Goal: Transaction & Acquisition: Purchase product/service

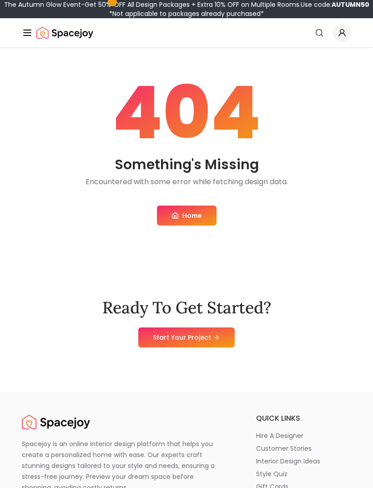
click at [343, 37] on icon "Global" at bounding box center [341, 32] width 9 height 9
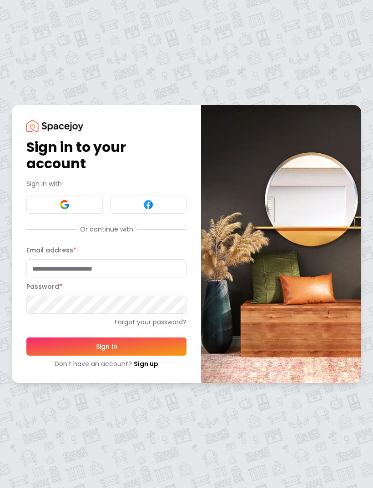
click at [138, 269] on input "Email address *" at bounding box center [106, 268] width 160 height 18
type input "**********"
click at [106, 346] on button "Sign In" at bounding box center [106, 346] width 160 height 18
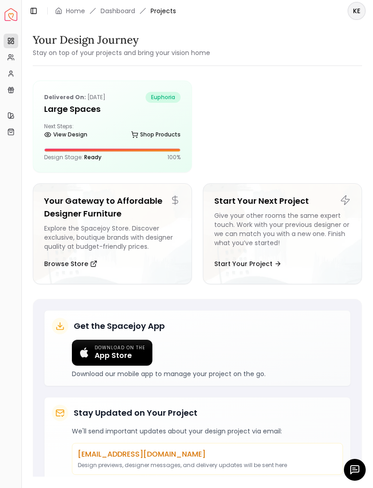
click at [155, 146] on div "Delivered on: [DATE] euphoria Large Spaces Next Steps: View Design Shop Product…" at bounding box center [112, 126] width 158 height 91
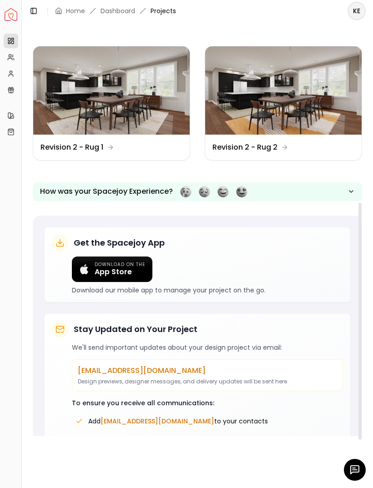
scroll to position [302, 0]
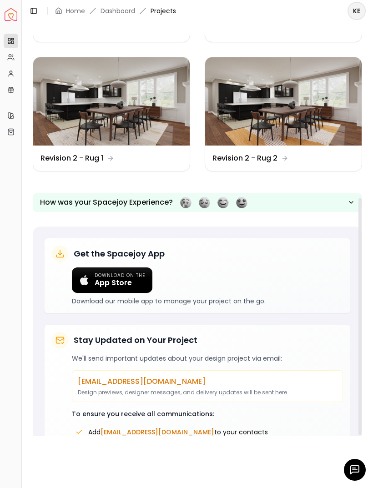
click at [154, 144] on img at bounding box center [111, 101] width 156 height 88
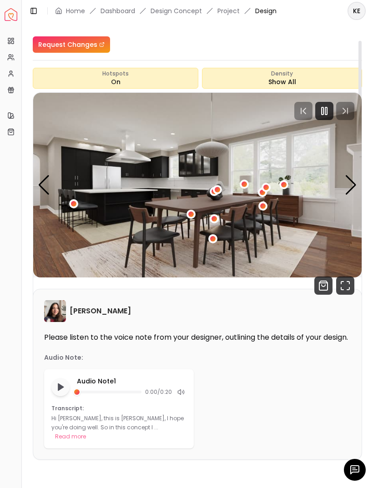
scroll to position [30, 0]
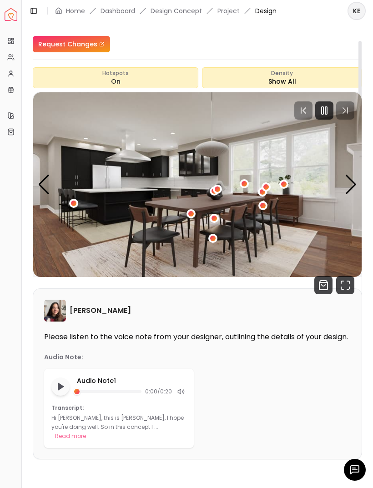
click at [343, 186] on img "1 / 3" at bounding box center [197, 184] width 328 height 185
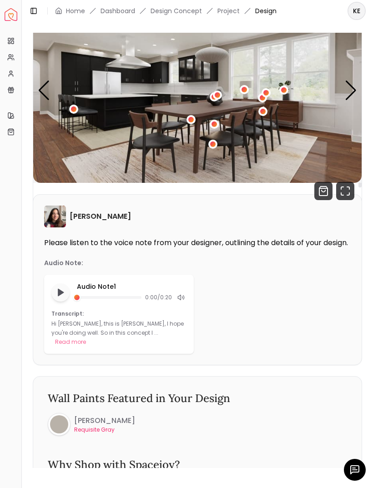
scroll to position [123, 0]
click at [86, 340] on button "Read more" at bounding box center [70, 342] width 31 height 9
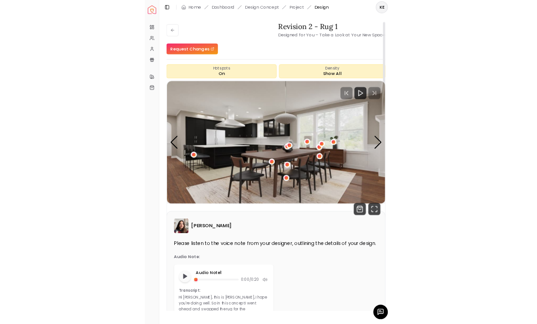
scroll to position [0, 0]
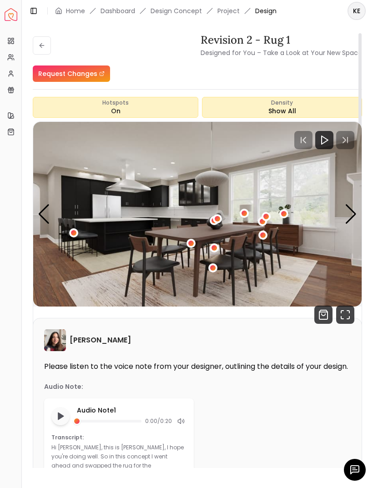
click at [345, 213] on div "Next slide" at bounding box center [351, 214] width 12 height 20
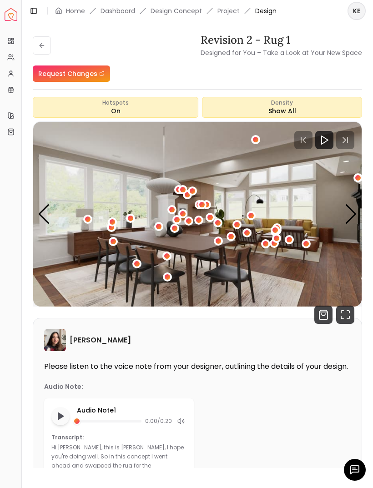
click at [348, 212] on div "Next slide" at bounding box center [351, 214] width 12 height 20
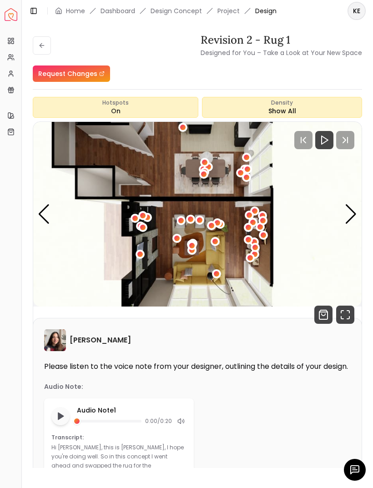
click at [344, 210] on img "3 / 3" at bounding box center [197, 214] width 328 height 185
click at [57, 218] on img "3 / 3" at bounding box center [197, 214] width 328 height 185
click at [56, 218] on img "3 / 3" at bounding box center [197, 214] width 328 height 185
click at [50, 222] on img "3 / 3" at bounding box center [197, 214] width 328 height 185
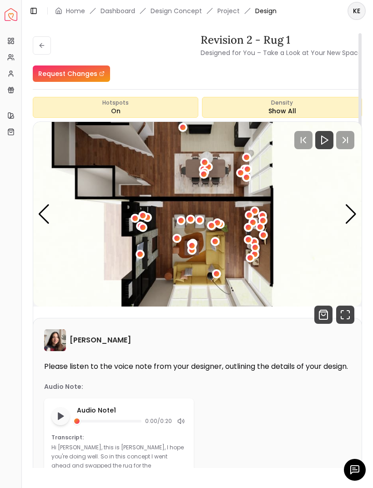
click at [47, 213] on div "Previous slide" at bounding box center [44, 214] width 12 height 20
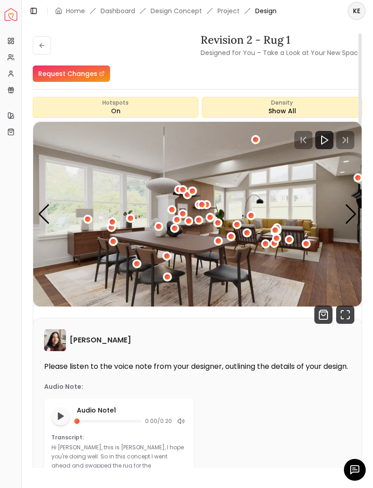
click at [47, 213] on div "Previous slide" at bounding box center [44, 214] width 12 height 20
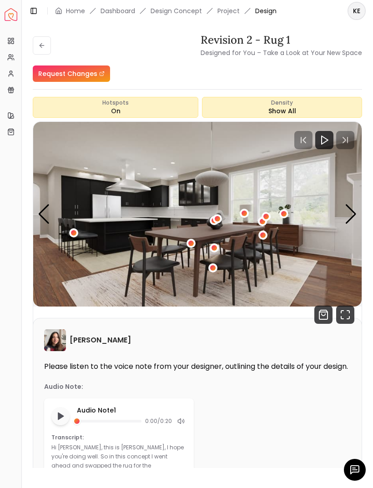
click at [346, 315] on icon "Fullscreen" at bounding box center [345, 315] width 18 height 18
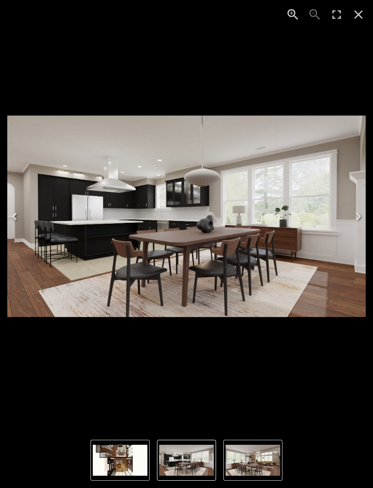
click at [304, 305] on img "1 of 3" at bounding box center [186, 216] width 358 height 201
click at [246, 256] on img "1 of 3" at bounding box center [186, 216] width 358 height 201
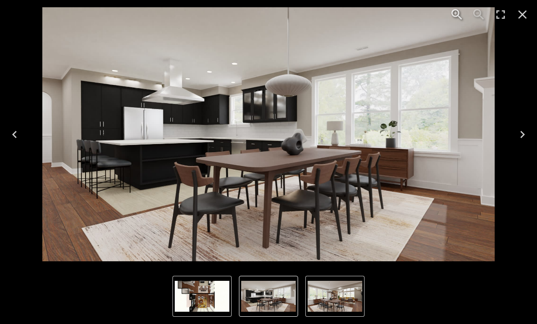
click at [372, 19] on icon "Close" at bounding box center [522, 14] width 15 height 15
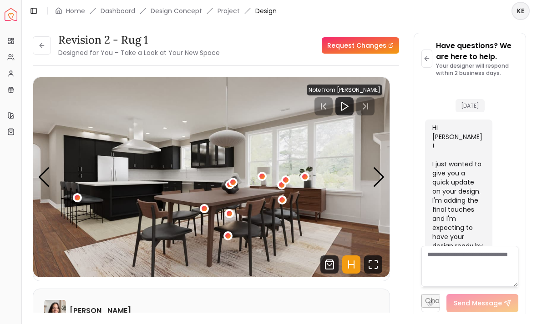
click at [372, 180] on img "1 / 3" at bounding box center [211, 177] width 356 height 200
click at [372, 176] on div "Next slide" at bounding box center [378, 177] width 12 height 20
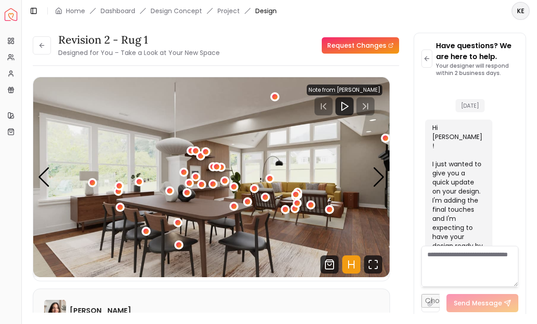
click at [372, 175] on div "Next slide" at bounding box center [378, 177] width 12 height 20
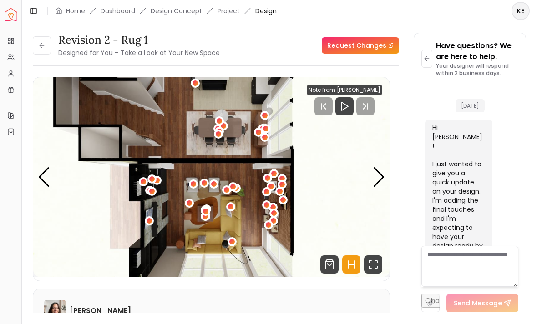
click at [372, 184] on div "Next slide" at bounding box center [378, 177] width 12 height 20
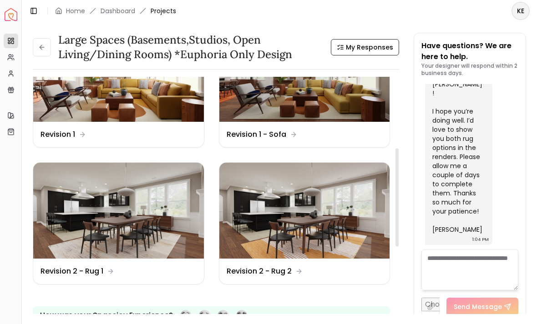
scroll to position [196, 0]
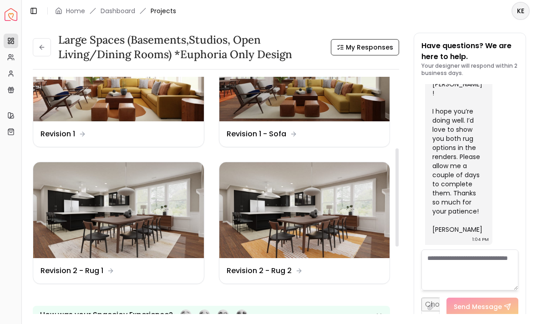
click at [336, 197] on img at bounding box center [304, 210] width 171 height 96
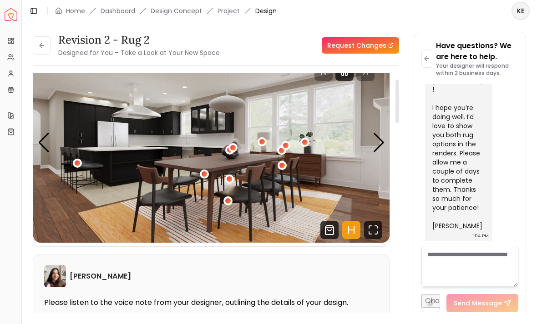
scroll to position [36, 0]
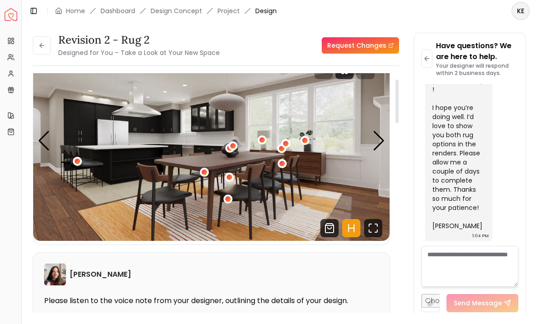
click at [372, 223] on icon "Fullscreen" at bounding box center [373, 228] width 18 height 18
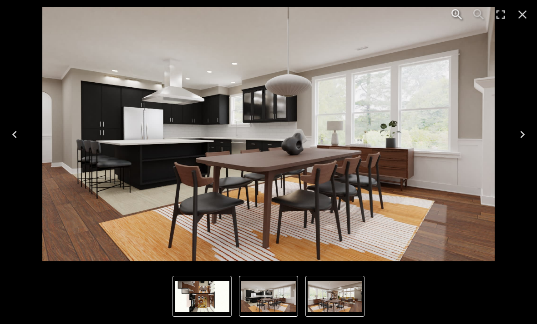
click at [372, 128] on icon "Next" at bounding box center [522, 134] width 15 height 15
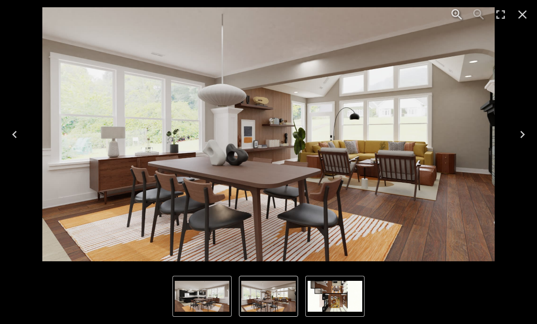
click at [372, 131] on icon "Next" at bounding box center [522, 134] width 15 height 15
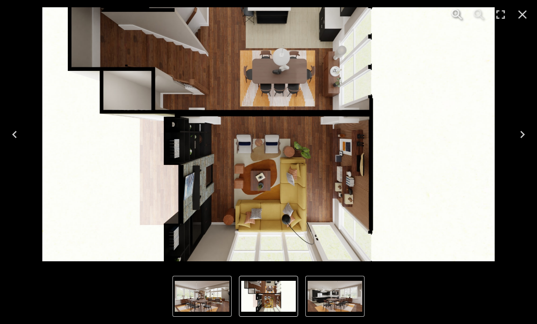
click at [372, 130] on icon "Next" at bounding box center [522, 134] width 15 height 15
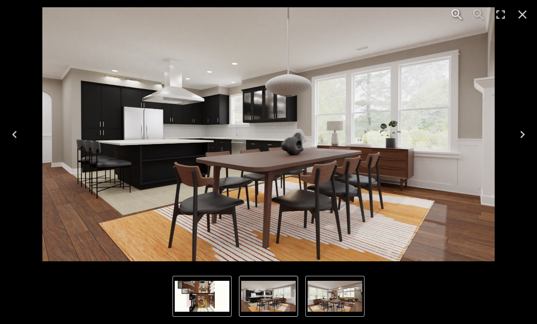
click at [372, 132] on icon "Next" at bounding box center [522, 134] width 15 height 15
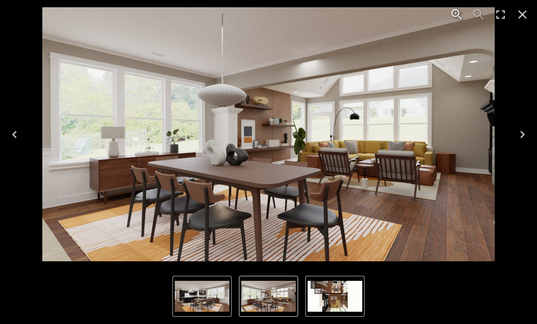
click at [372, 17] on icon "Close" at bounding box center [522, 14] width 15 height 15
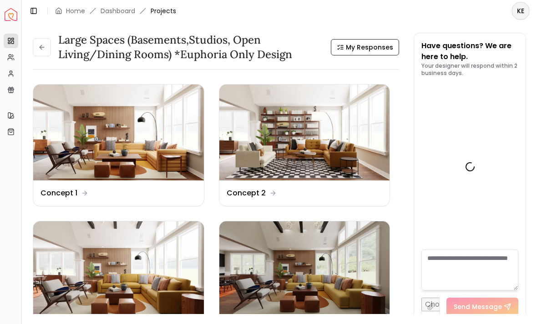
scroll to position [3894, 0]
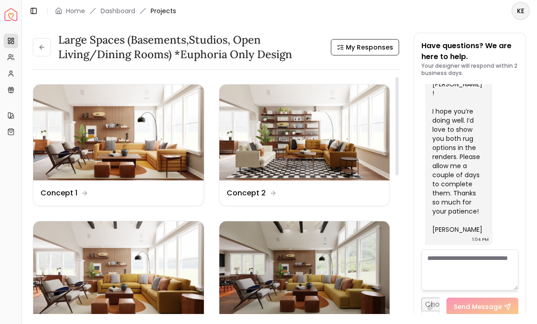
click at [137, 126] on img at bounding box center [118, 133] width 171 height 96
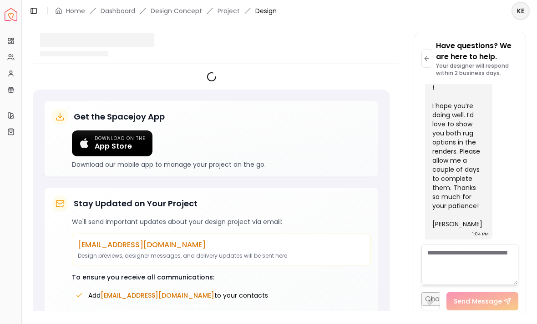
scroll to position [3897, 0]
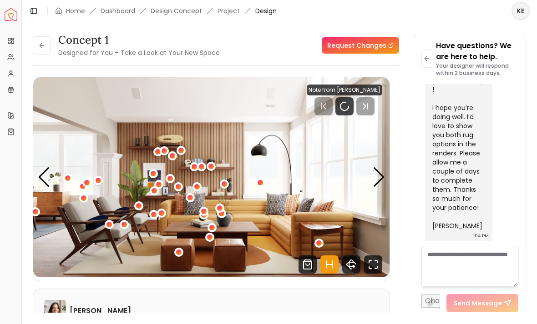
click at [372, 176] on div "Next slide" at bounding box center [378, 177] width 12 height 20
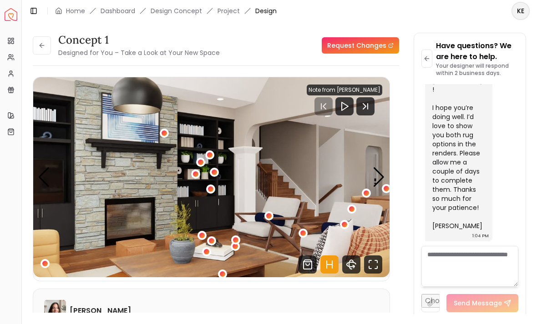
click at [372, 172] on div "Next slide" at bounding box center [378, 177] width 12 height 20
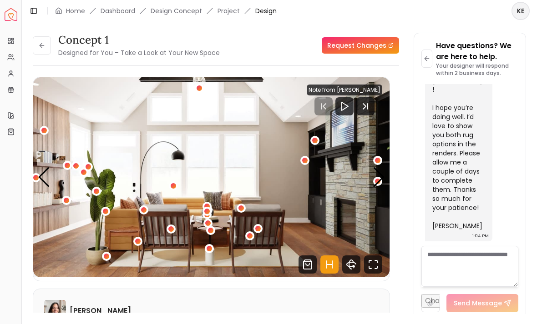
click at [372, 170] on div "Next slide" at bounding box center [378, 177] width 12 height 20
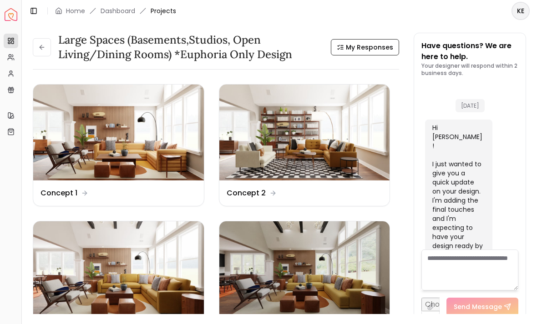
scroll to position [3894, 0]
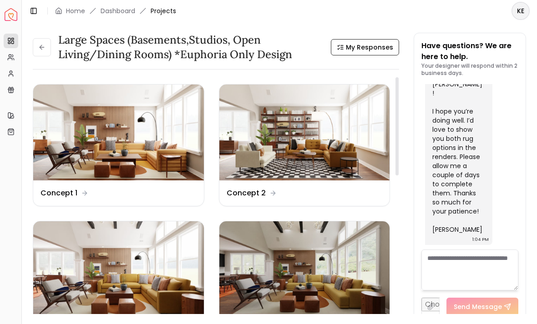
click at [351, 134] on img at bounding box center [304, 133] width 171 height 96
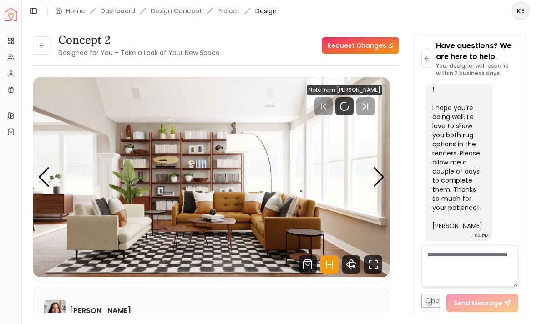
scroll to position [3897, 0]
click at [372, 181] on div "Next slide" at bounding box center [378, 177] width 12 height 20
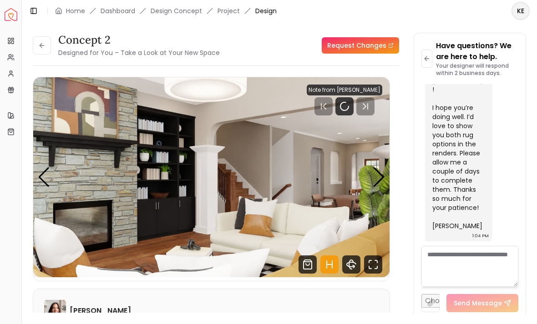
click at [372, 176] on div "Next slide" at bounding box center [378, 177] width 12 height 20
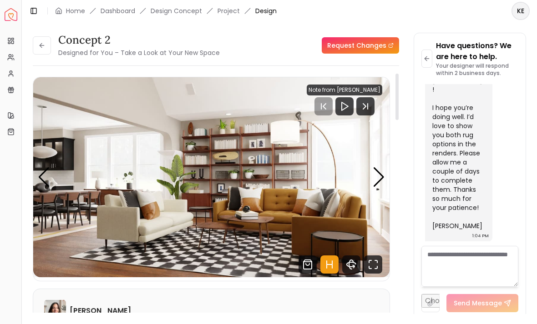
click at [372, 179] on div "Next slide" at bounding box center [378, 177] width 12 height 20
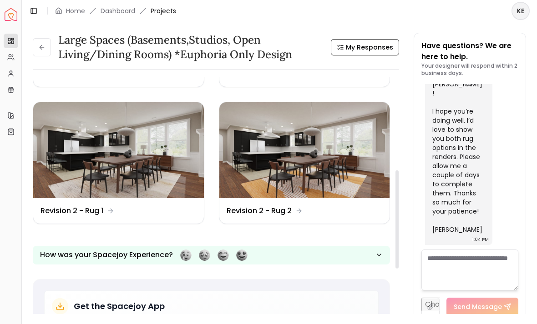
scroll to position [257, 0]
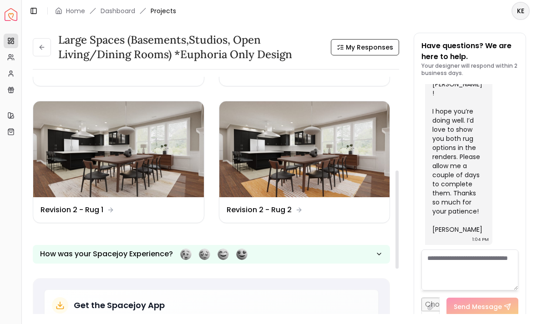
click at [66, 152] on img at bounding box center [118, 149] width 171 height 96
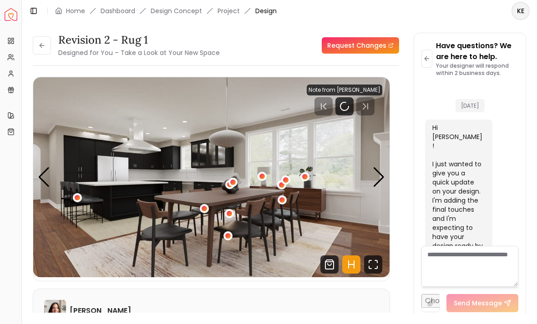
scroll to position [3897, 0]
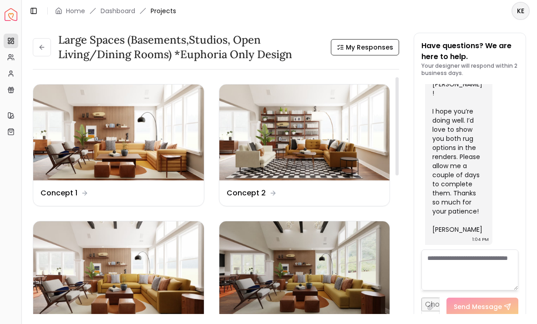
click at [144, 118] on img at bounding box center [118, 133] width 171 height 96
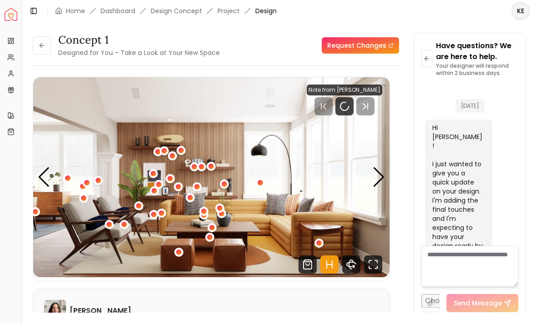
scroll to position [3897, 0]
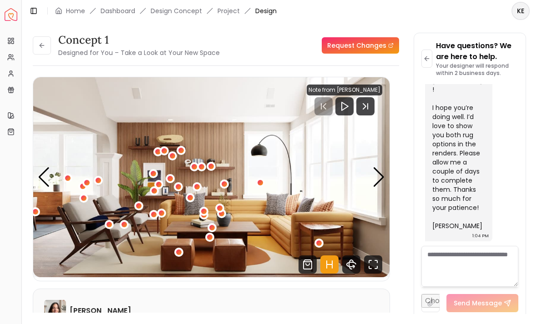
click at [372, 184] on div "Next slide" at bounding box center [378, 177] width 12 height 20
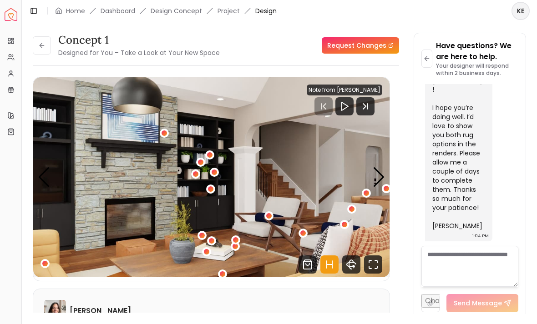
click at [372, 171] on div "Next slide" at bounding box center [378, 177] width 12 height 20
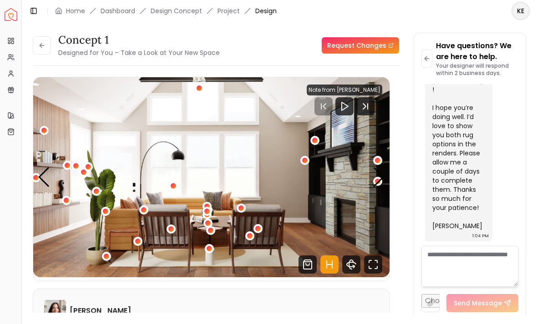
click at [372, 169] on div "Next slide" at bounding box center [378, 177] width 12 height 20
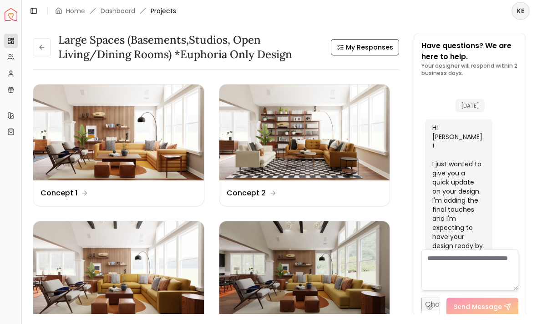
scroll to position [3894, 0]
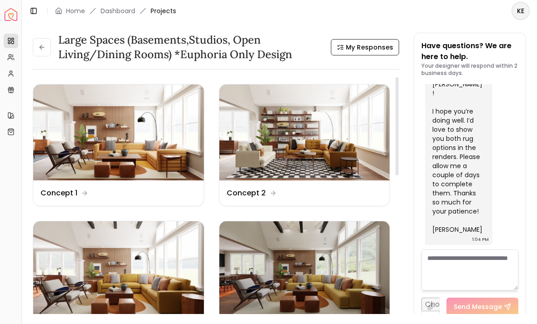
click at [322, 126] on img at bounding box center [304, 133] width 171 height 96
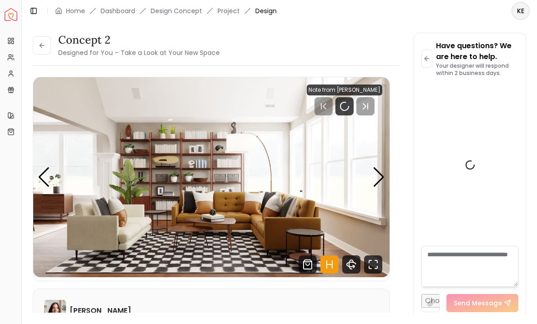
scroll to position [3897, 0]
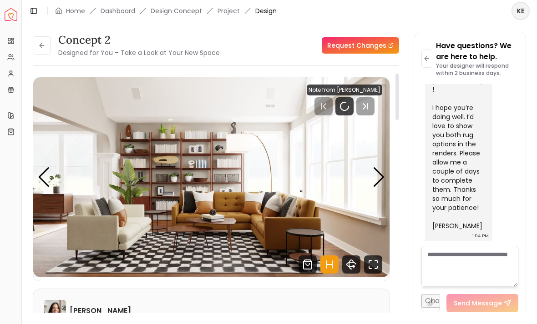
click at [372, 176] on div "Next slide" at bounding box center [378, 177] width 12 height 20
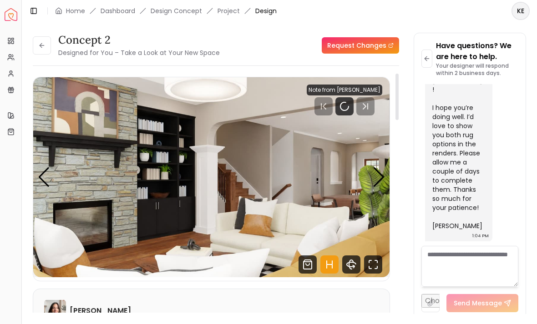
click at [372, 172] on div "Next slide" at bounding box center [378, 177] width 12 height 20
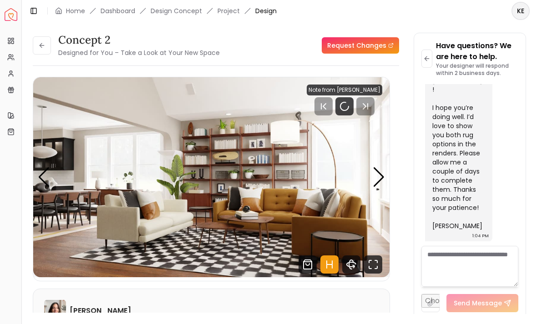
click at [372, 171] on div "Next slide" at bounding box center [378, 177] width 12 height 20
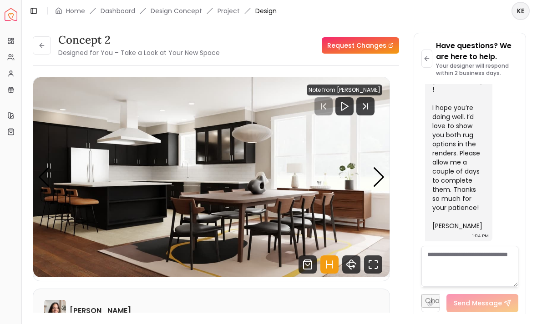
click at [372, 168] on div "Next slide" at bounding box center [378, 177] width 12 height 20
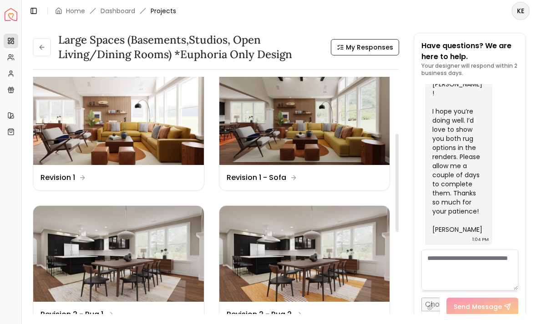
scroll to position [156, 0]
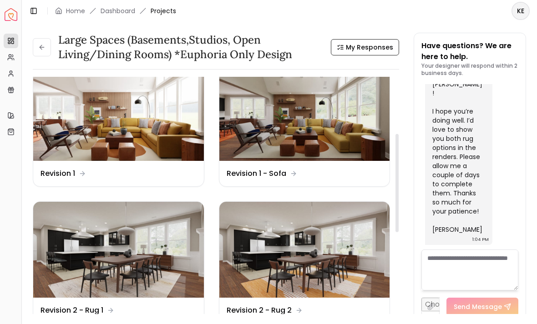
click at [293, 170] on icon at bounding box center [293, 173] width 7 height 7
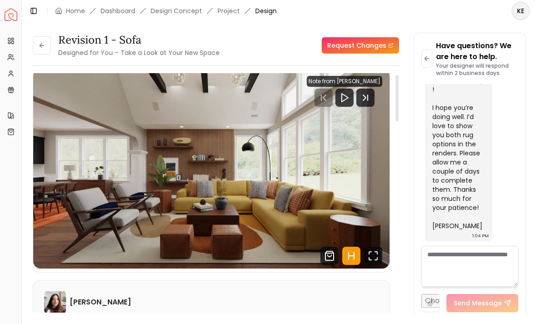
scroll to position [8, 0]
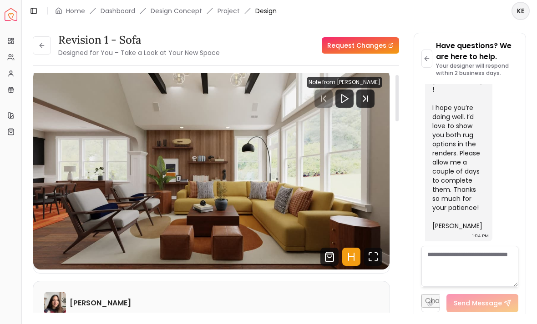
click at [366, 102] on icon "Next Track" at bounding box center [365, 99] width 18 height 18
click at [370, 101] on icon "Next Track" at bounding box center [365, 99] width 18 height 18
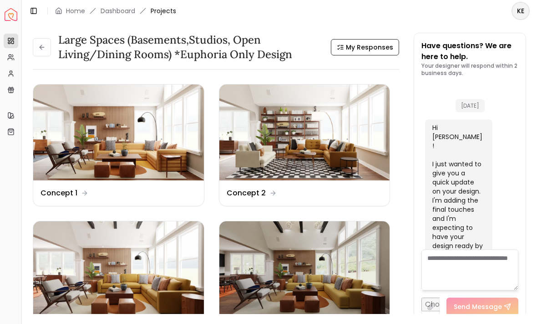
scroll to position [3894, 0]
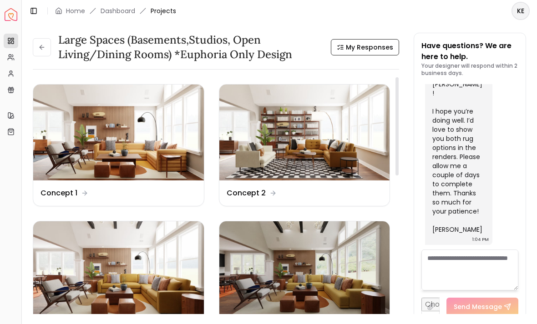
click at [79, 242] on img at bounding box center [118, 269] width 171 height 96
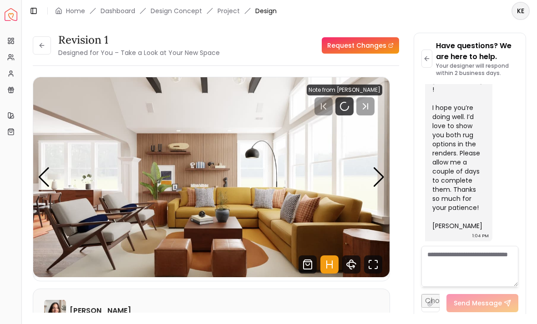
scroll to position [3897, 0]
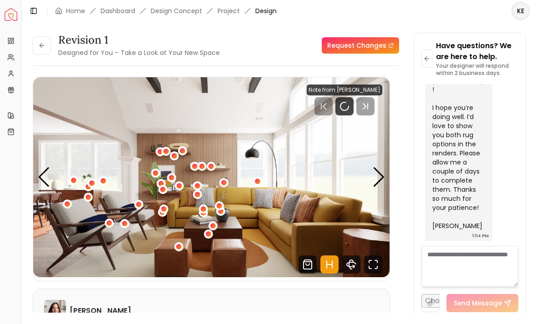
click at [51, 179] on img "1 / 6" at bounding box center [211, 177] width 356 height 200
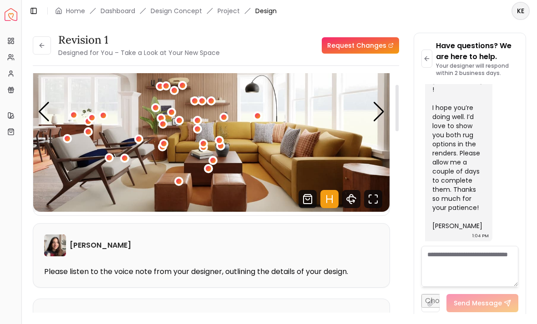
scroll to position [61, 0]
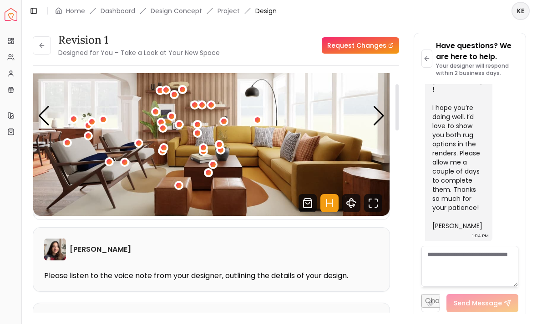
click at [372, 117] on div "Next slide" at bounding box center [378, 116] width 12 height 20
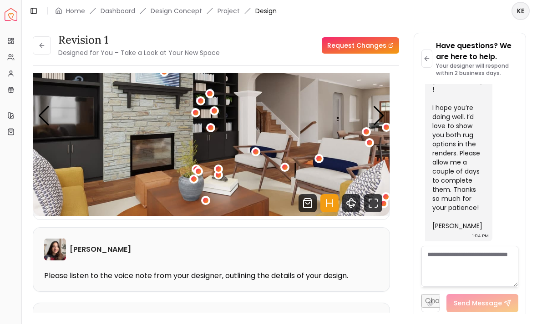
click at [372, 120] on div "Next slide" at bounding box center [378, 116] width 12 height 20
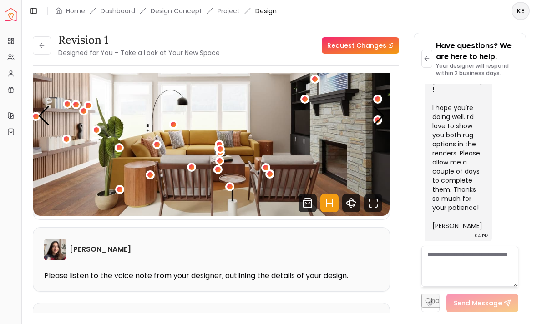
click at [372, 121] on div "Next slide" at bounding box center [378, 116] width 12 height 20
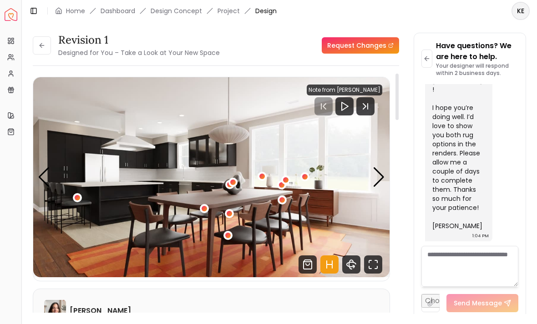
scroll to position [2, 0]
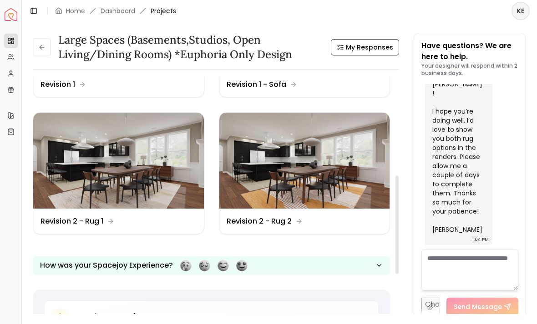
scroll to position [290, 0]
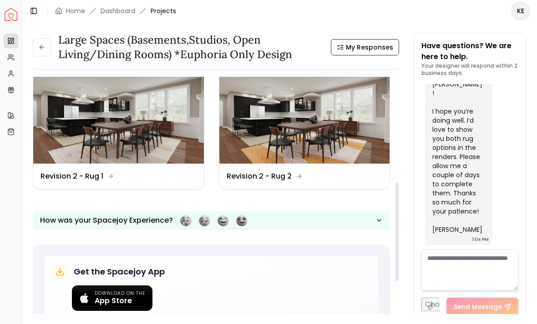
click at [111, 111] on img at bounding box center [118, 116] width 171 height 96
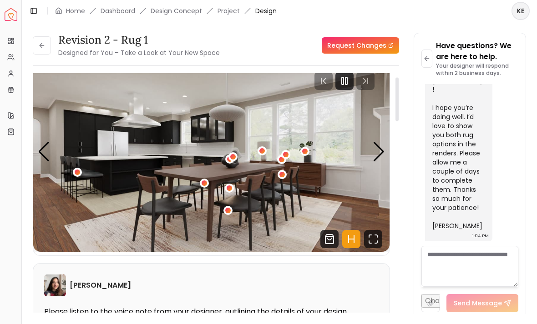
scroll to position [22, 0]
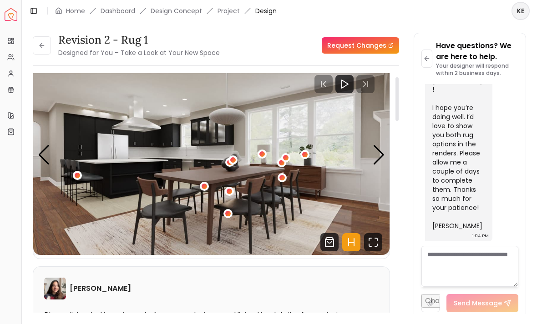
click at [39, 36] on button at bounding box center [42, 45] width 18 height 18
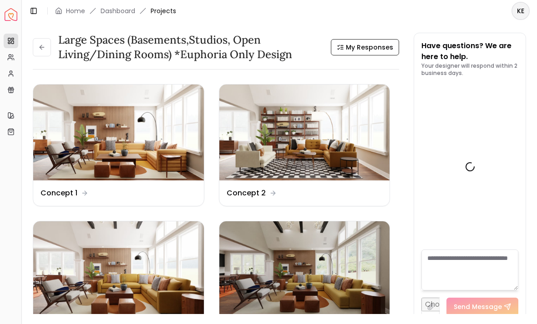
scroll to position [3894, 0]
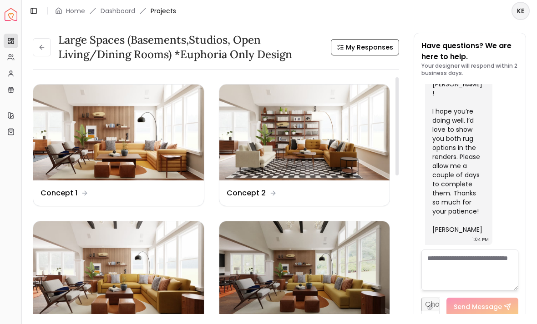
click at [141, 120] on img at bounding box center [118, 133] width 171 height 96
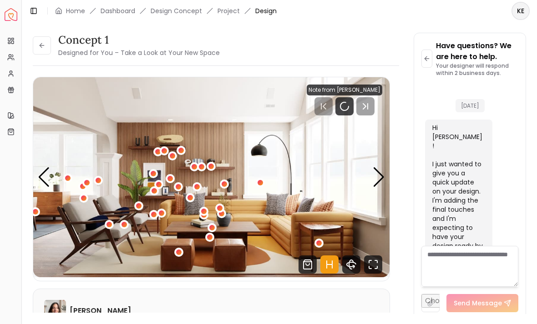
scroll to position [3897, 0]
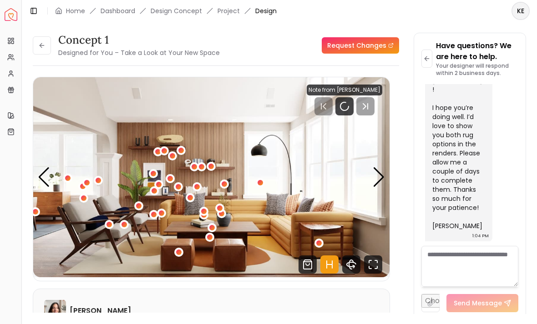
click at [48, 167] on div "Previous slide" at bounding box center [44, 177] width 12 height 20
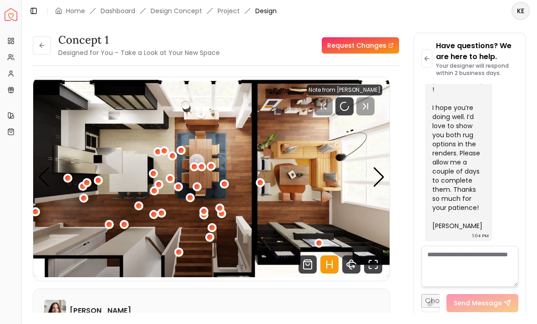
click at [51, 156] on img "6 / 6" at bounding box center [211, 177] width 356 height 200
click at [60, 152] on img "6 / 6" at bounding box center [211, 177] width 356 height 200
click at [48, 167] on div "Previous slide" at bounding box center [44, 177] width 12 height 20
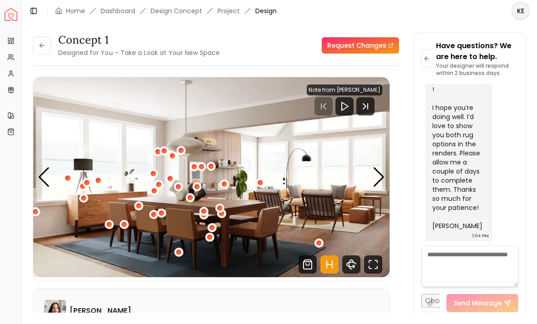
click at [47, 167] on div "Previous slide" at bounding box center [44, 177] width 12 height 20
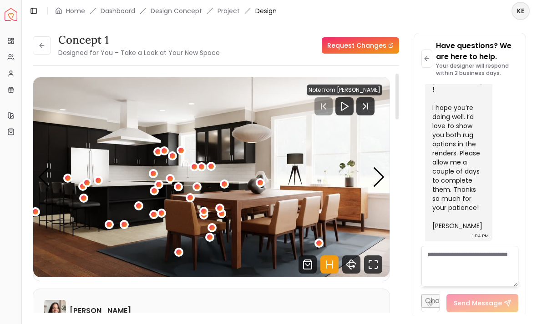
click at [372, 256] on icon "Fullscreen" at bounding box center [373, 265] width 18 height 18
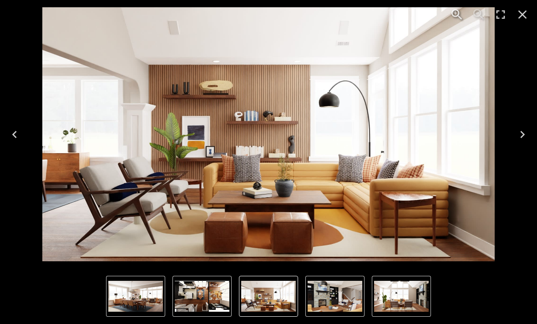
click at [21, 142] on button "Previous" at bounding box center [14, 134] width 29 height 36
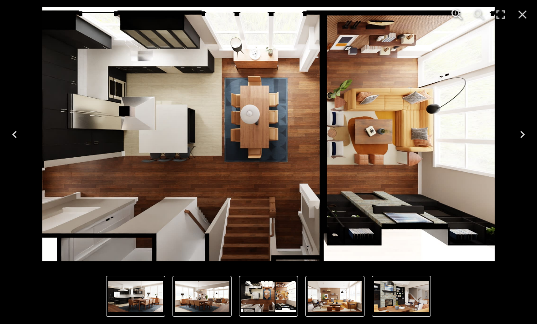
click at [18, 139] on icon "Previous" at bounding box center [14, 134] width 15 height 15
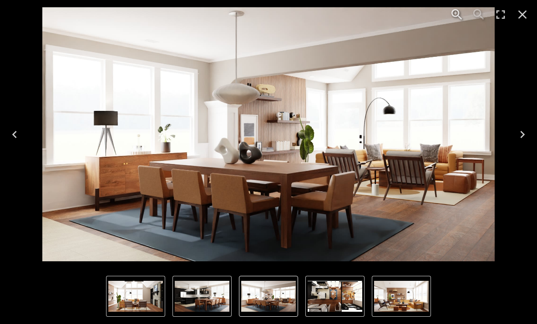
click at [372, 306] on img "1 of 6" at bounding box center [401, 296] width 55 height 31
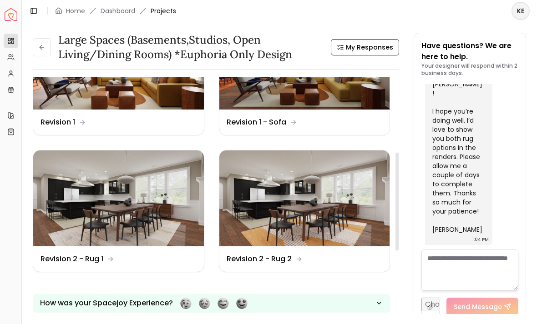
scroll to position [207, 0]
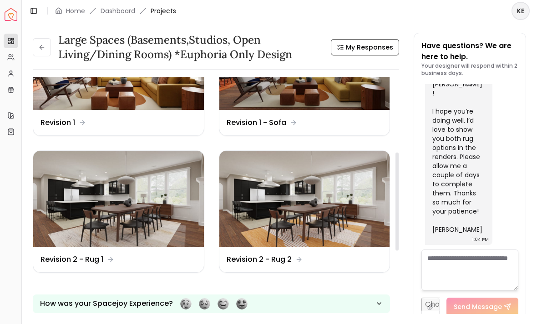
click at [82, 169] on img at bounding box center [118, 199] width 171 height 96
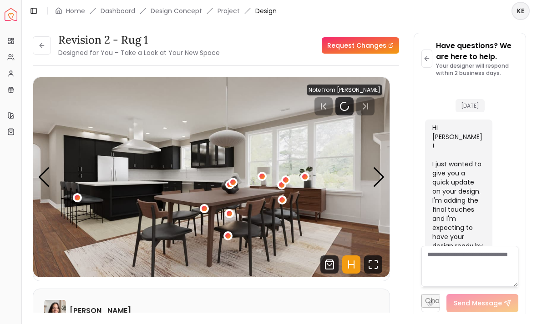
scroll to position [3897, 0]
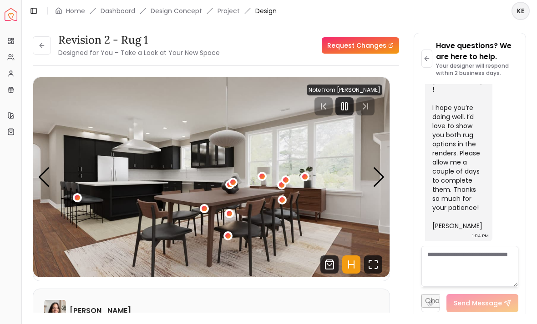
click at [370, 262] on icon "Fullscreen" at bounding box center [373, 265] width 18 height 18
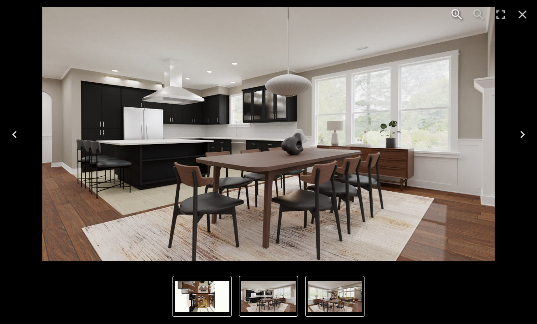
click at [372, 131] on icon "Next" at bounding box center [522, 134] width 15 height 15
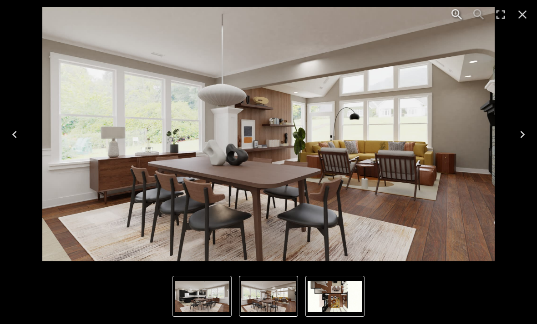
click at [372, 17] on icon "Close" at bounding box center [522, 14] width 15 height 15
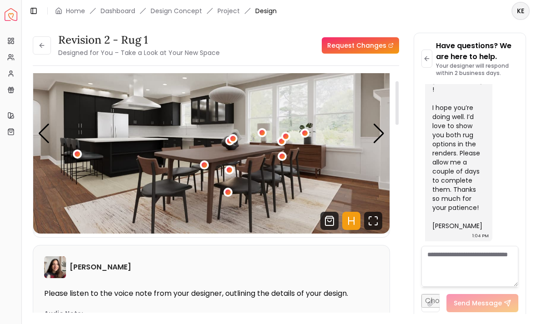
scroll to position [43, 0]
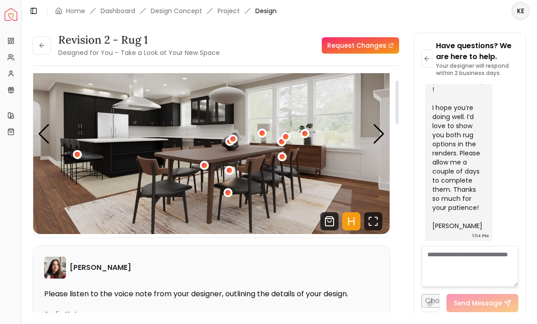
click at [331, 222] on icon "Shop Products from this design" at bounding box center [329, 221] width 18 height 18
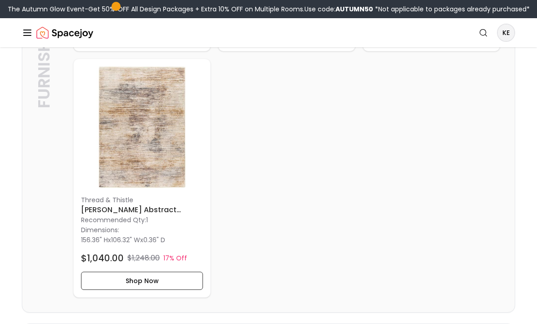
scroll to position [762, 0]
click at [179, 278] on button "Shop Now" at bounding box center [142, 281] width 122 height 18
